Goal: Check status: Check status

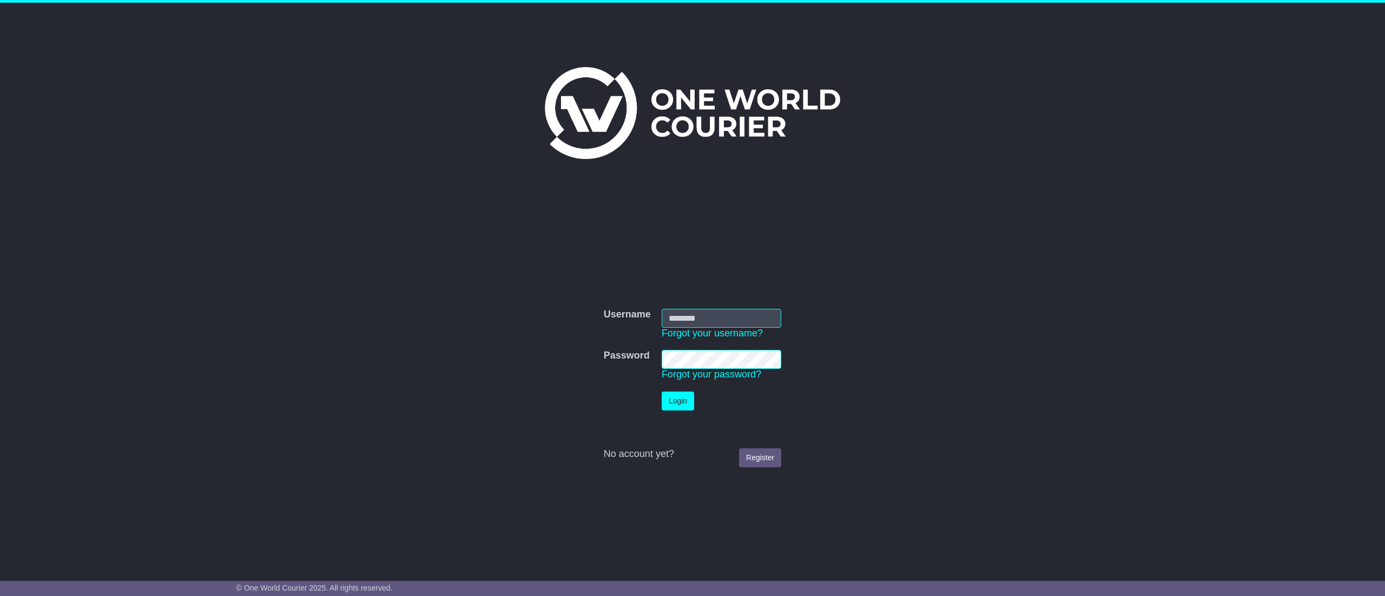
type input "**********"
click at [676, 399] on button "Login" at bounding box center [678, 401] width 32 height 19
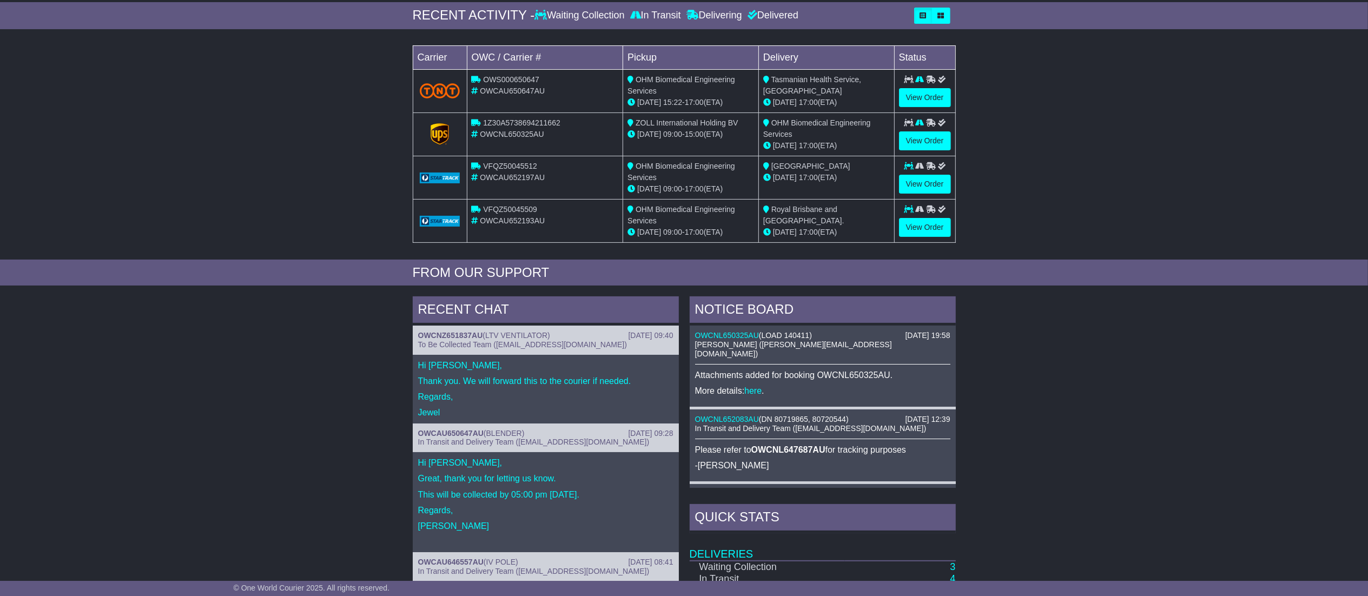
scroll to position [108, 0]
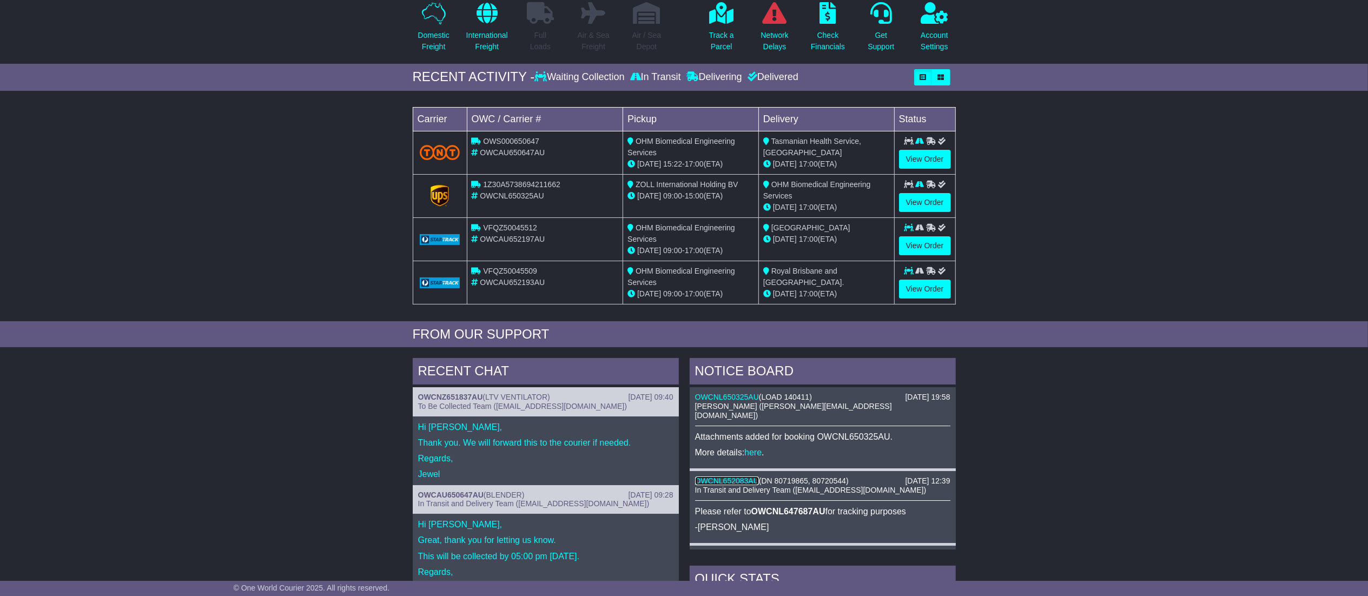
click at [751, 477] on link "OWCNL652083AU" at bounding box center [727, 481] width 64 height 9
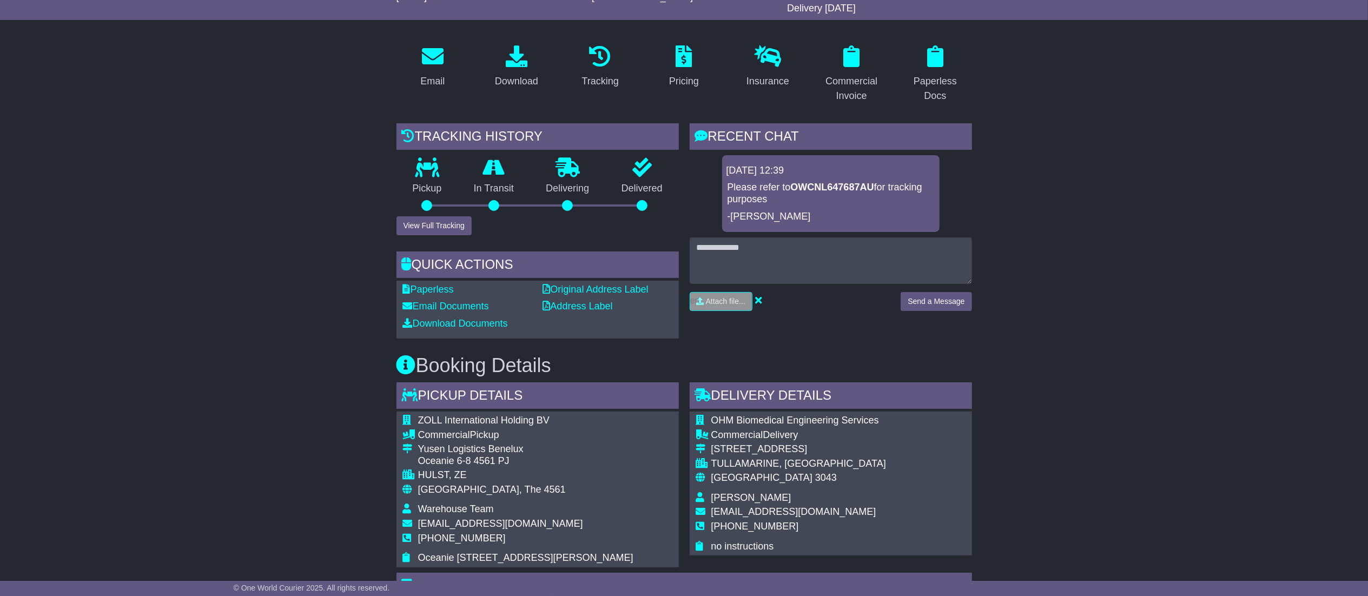
scroll to position [10, 0]
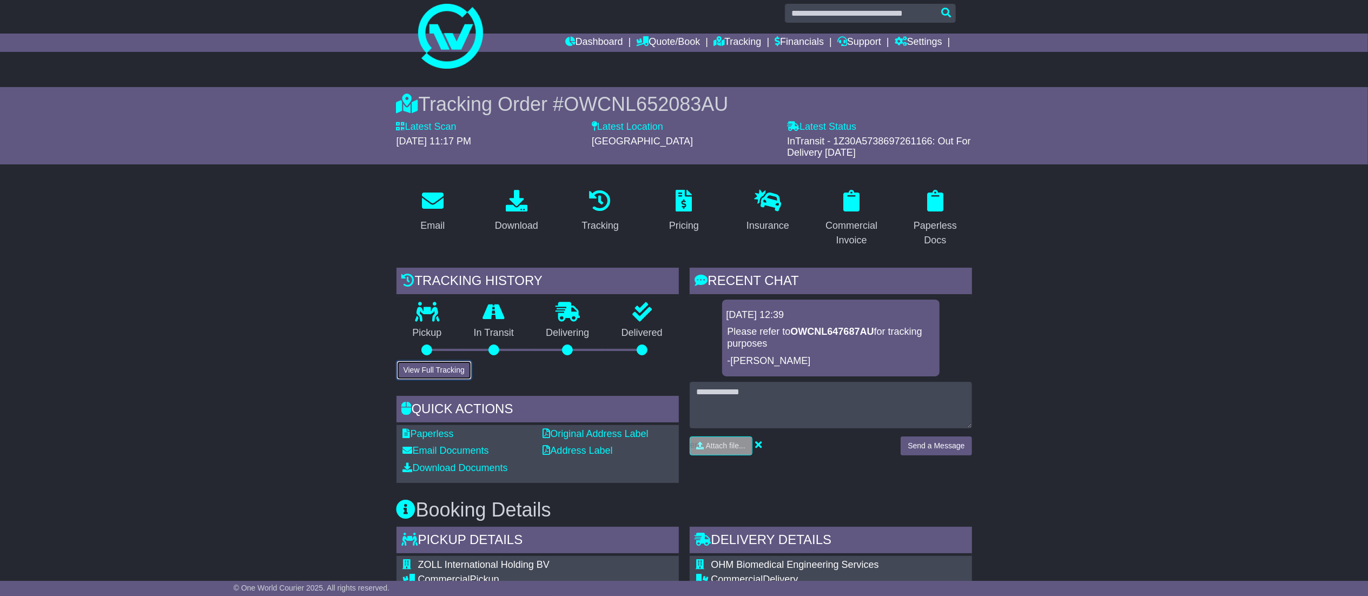
click at [417, 373] on button "View Full Tracking" at bounding box center [434, 370] width 75 height 19
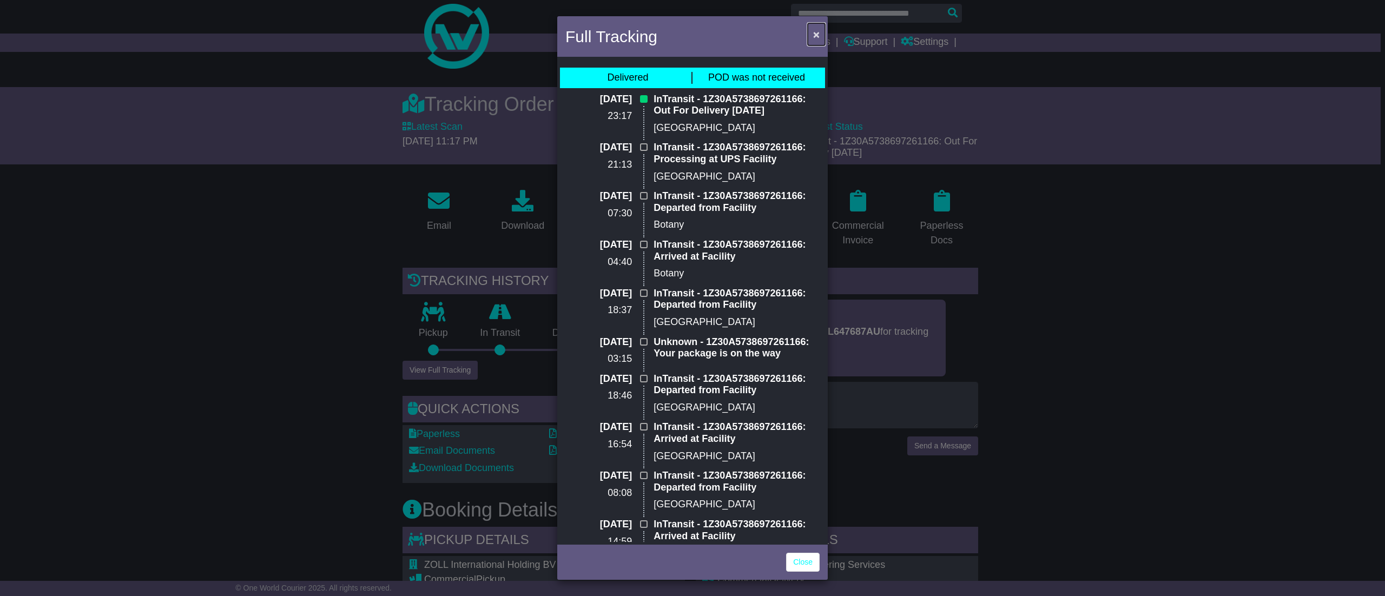
click at [819, 37] on span "×" at bounding box center [816, 34] width 6 height 12
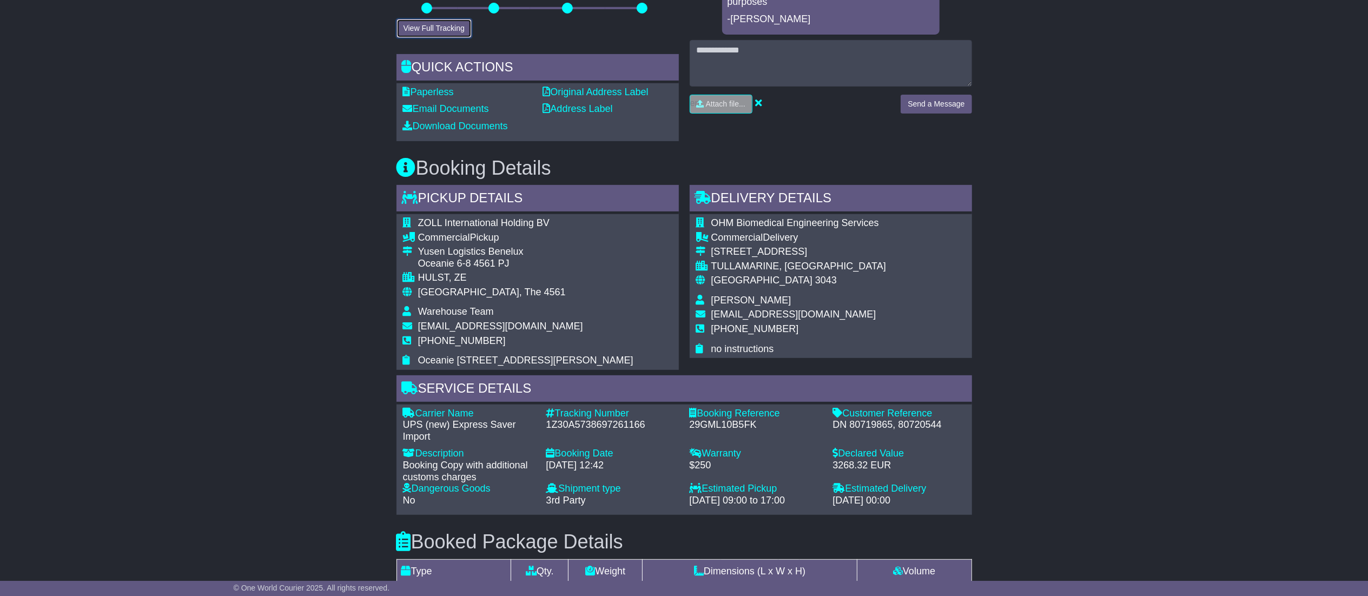
scroll to position [226, 0]
